Goal: Task Accomplishment & Management: Use online tool/utility

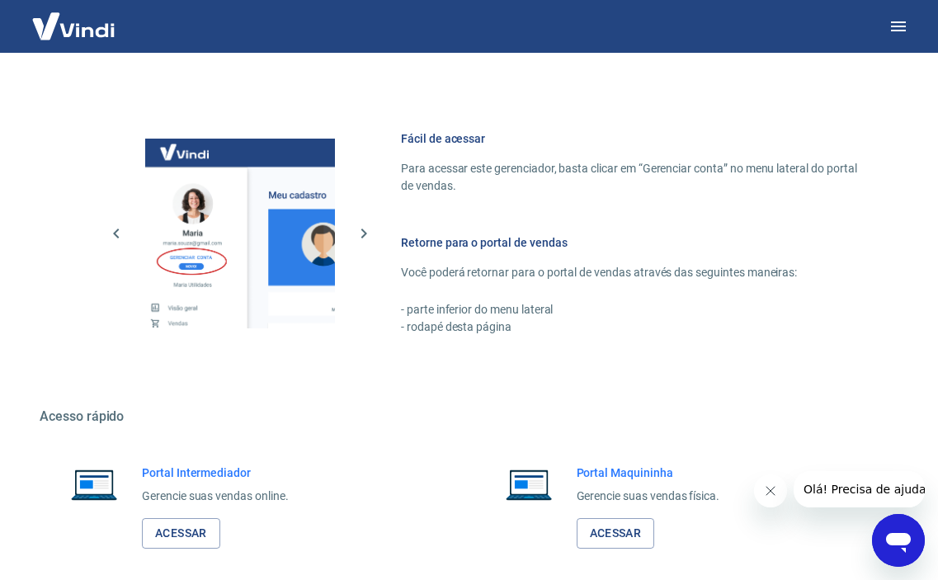
scroll to position [739, 0]
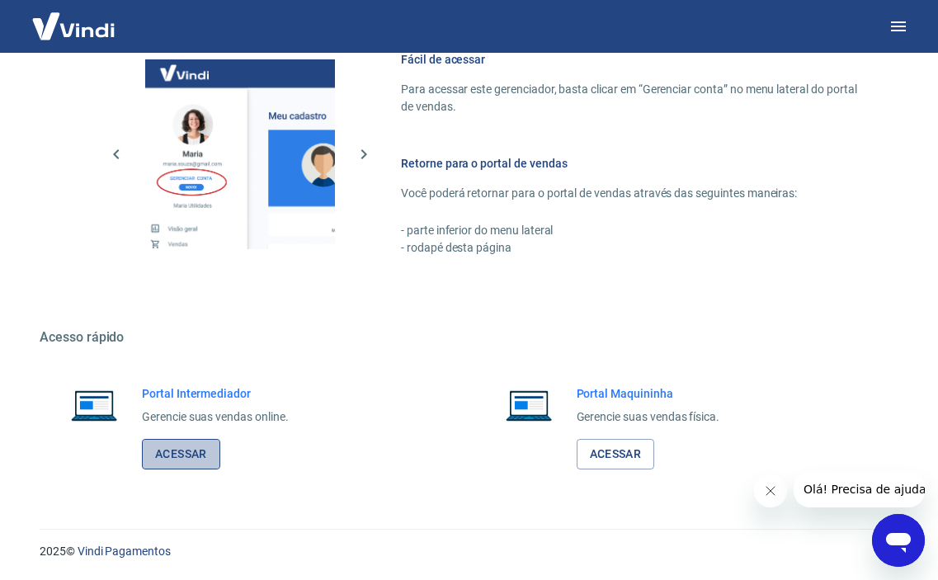
click at [199, 459] on link "Acessar" at bounding box center [181, 454] width 78 height 31
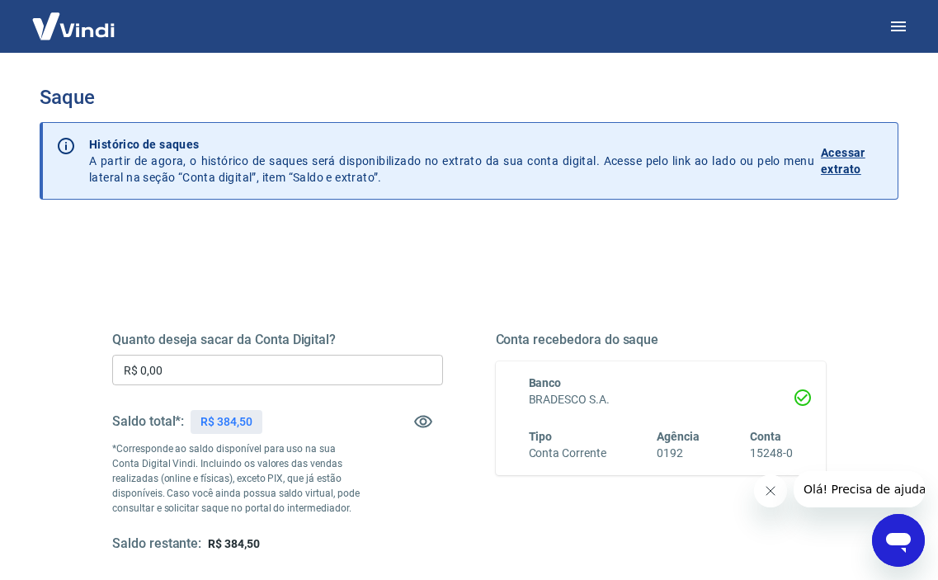
click at [66, 16] on img at bounding box center [73, 26] width 107 height 50
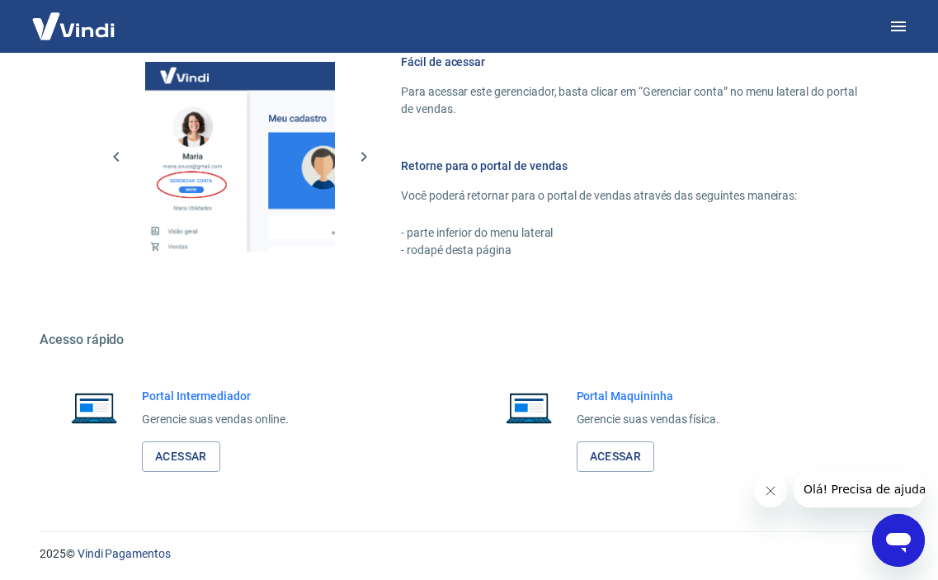
scroll to position [739, 0]
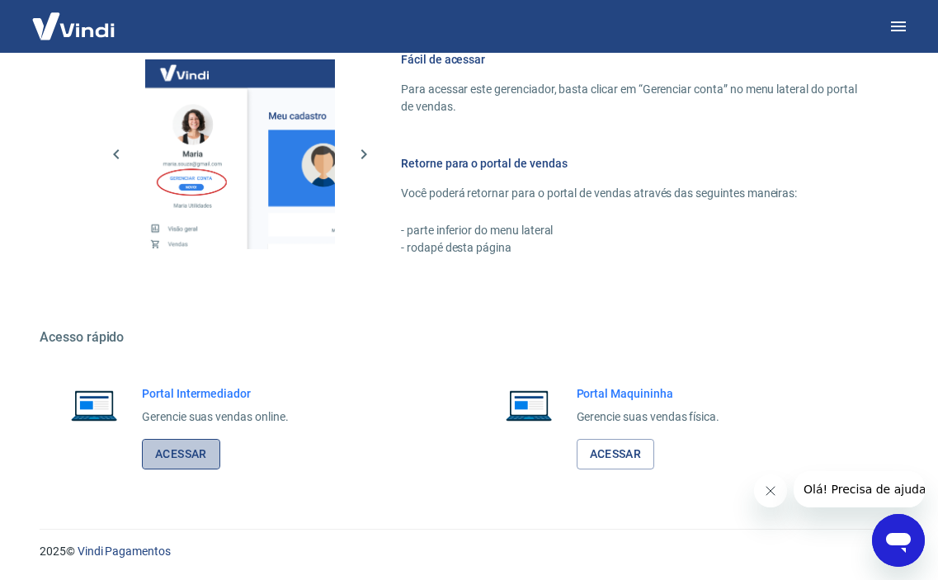
click at [197, 455] on link "Acessar" at bounding box center [181, 454] width 78 height 31
click at [680, 139] on div "Fácil de acessar Para acessar este gerenciador, basta clicar em “Gerenciar cont…" at bounding box center [630, 153] width 458 height 205
click at [690, 253] on p "- rodapé desta página" at bounding box center [630, 247] width 458 height 17
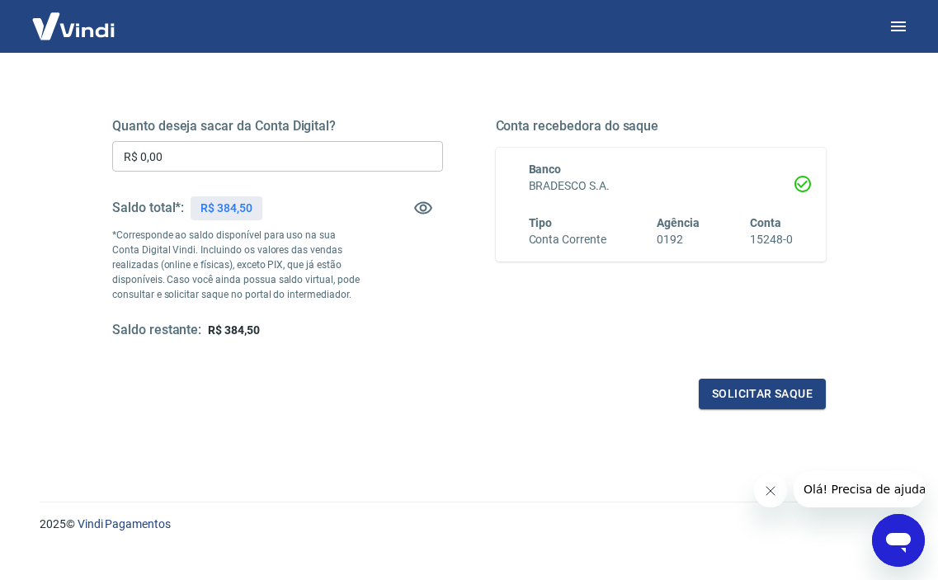
scroll to position [236, 0]
